Goal: Information Seeking & Learning: Learn about a topic

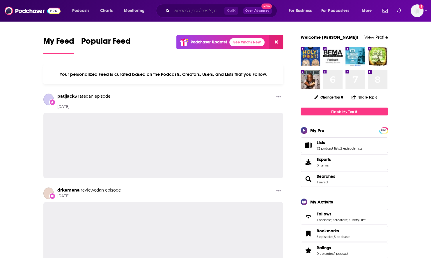
click at [183, 15] on input "Search podcasts, credits, & more..." at bounding box center [198, 10] width 52 height 9
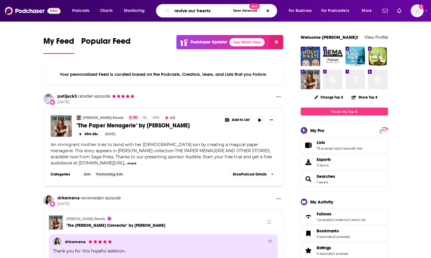
type input "revive our hearts"
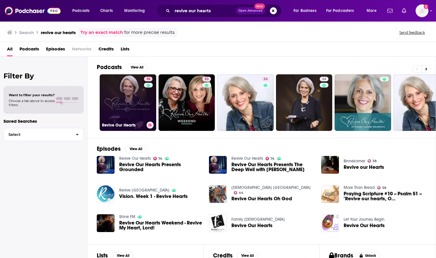
click at [140, 106] on link "74 Revive Our Hearts" at bounding box center [128, 102] width 56 height 56
